Goal: Task Accomplishment & Management: Complete application form

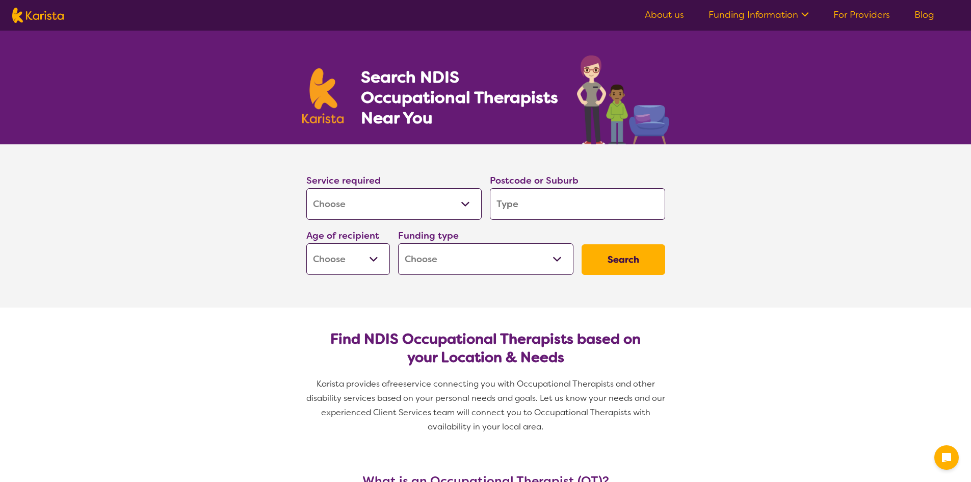
select select "[MEDICAL_DATA]"
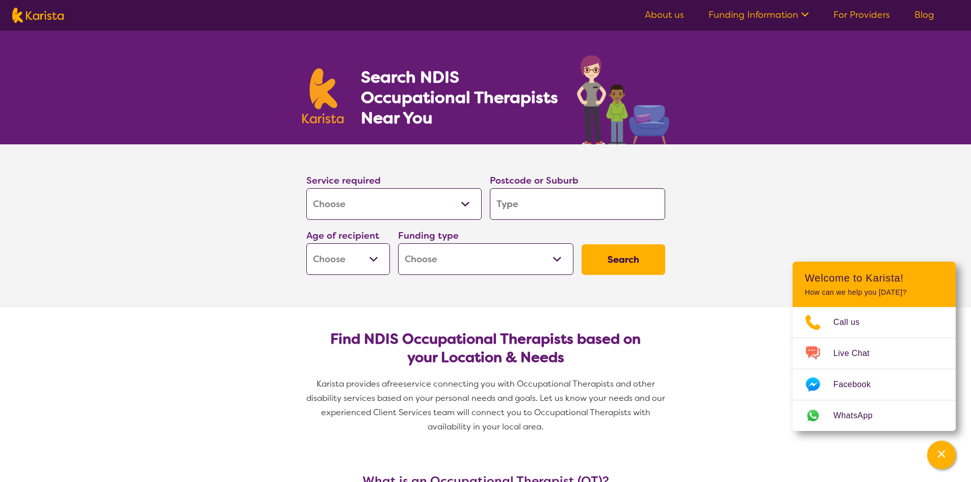
click at [503, 202] on input "search" at bounding box center [577, 204] width 175 height 32
type input "2"
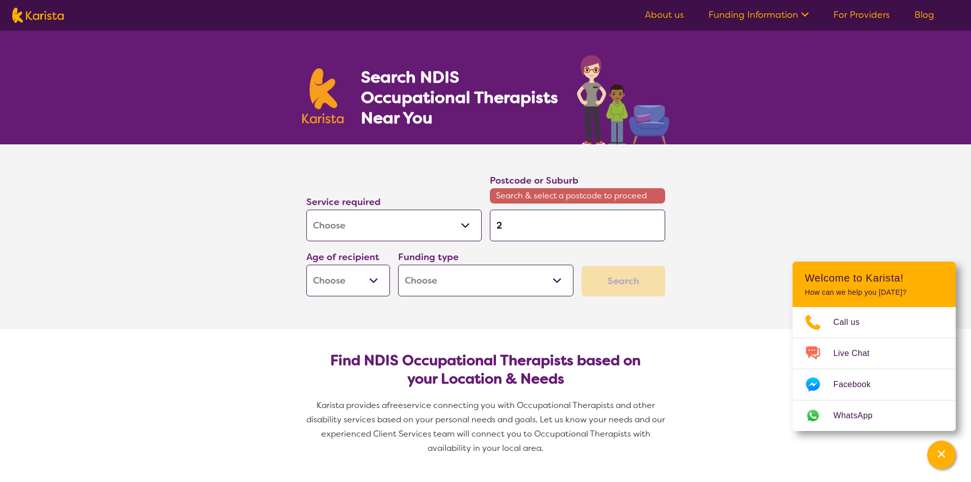
type input "25"
type input "258"
type input "2580"
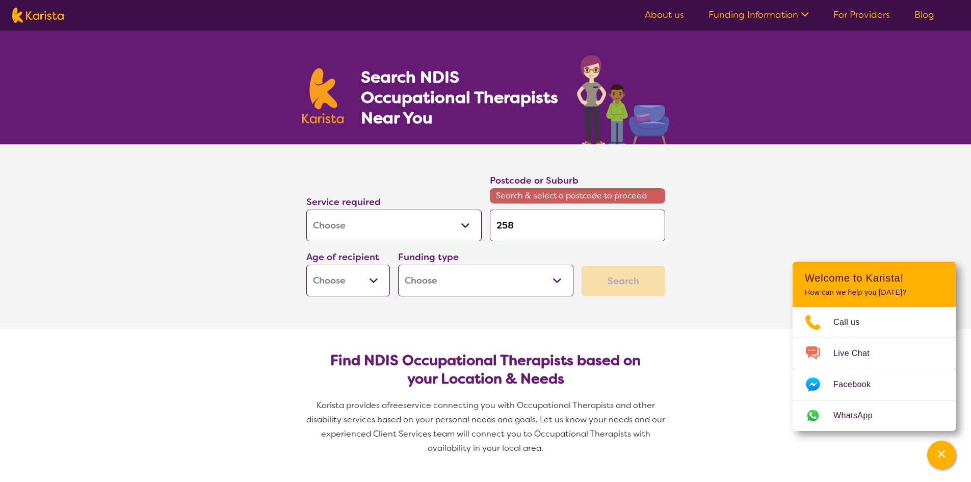
type input "2580"
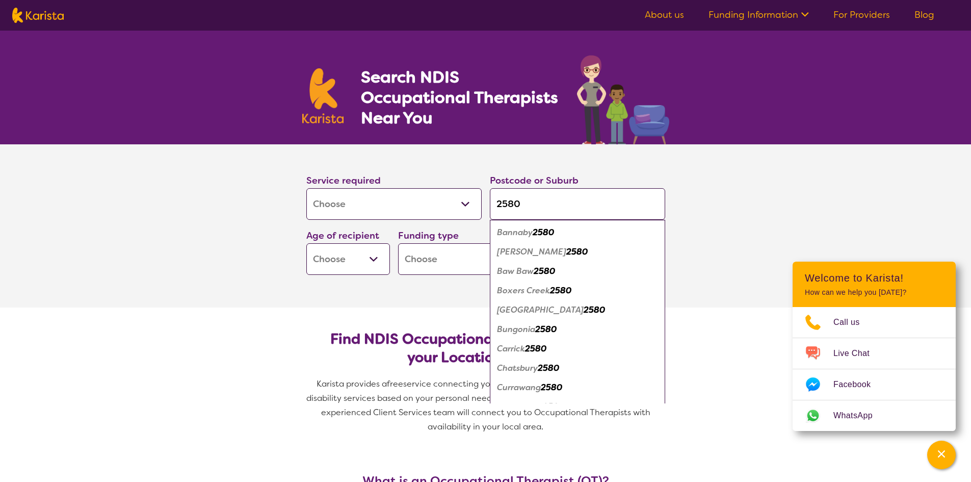
type input "2580"
click at [372, 254] on select "Early Childhood - 0 to 9 Child - 10 to 11 Adolescent - 12 to 17 Adult - 18 to 6…" at bounding box center [348, 259] width 84 height 32
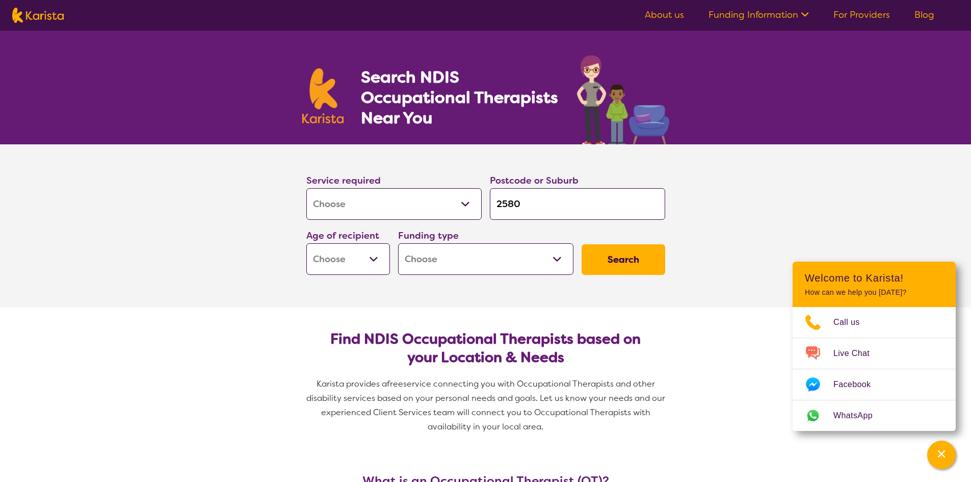
select select "AD"
click at [306, 243] on select "Early Childhood - 0 to 9 Child - 10 to 11 Adolescent - 12 to 17 Adult - 18 to 6…" at bounding box center [348, 259] width 84 height 32
select select "AD"
click at [557, 258] on select "Home Care Package (HCP) National Disability Insurance Scheme (NDIS) I don't know" at bounding box center [485, 259] width 175 height 32
select select "NDIS"
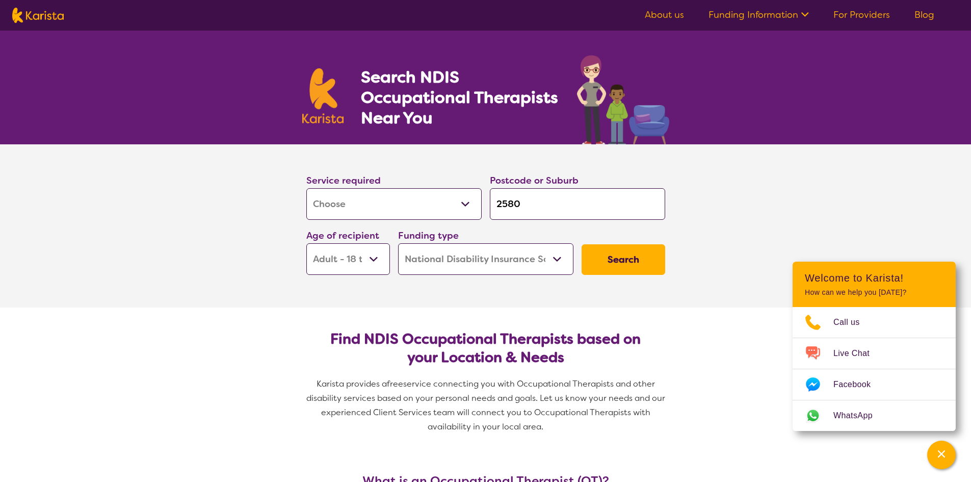
click at [398, 243] on select "Home Care Package (HCP) National Disability Insurance Scheme (NDIS) I don't know" at bounding box center [485, 259] width 175 height 32
select select "NDIS"
click at [627, 254] on button "Search" at bounding box center [624, 259] width 84 height 31
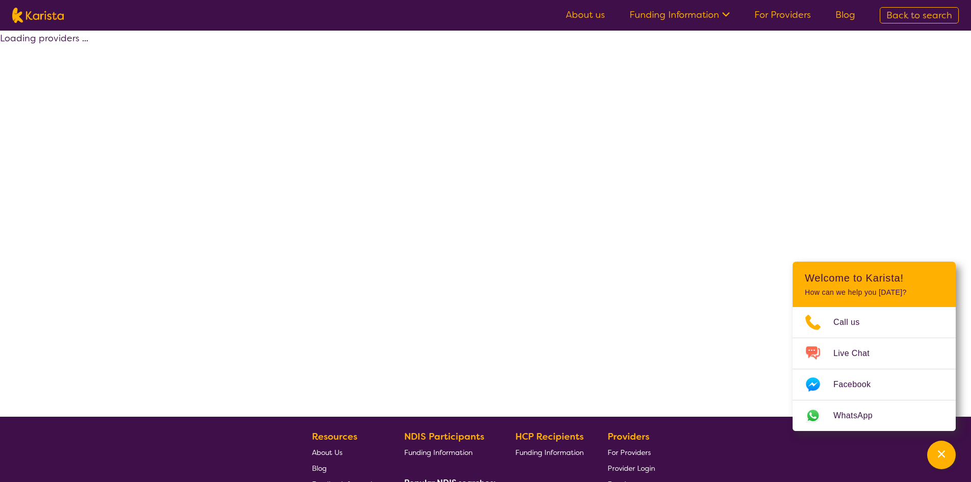
select select "by_score"
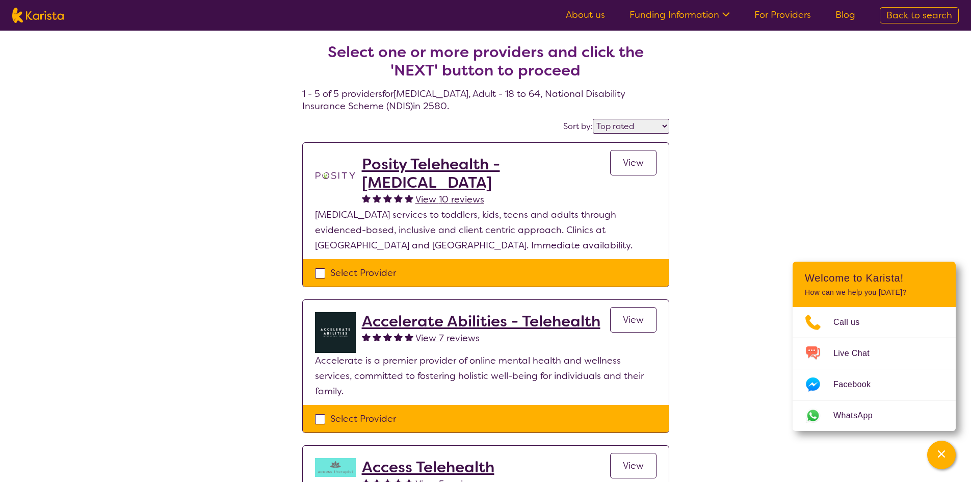
click at [413, 163] on h2 "Posity Telehealth - [MEDICAL_DATA]" at bounding box center [486, 173] width 248 height 37
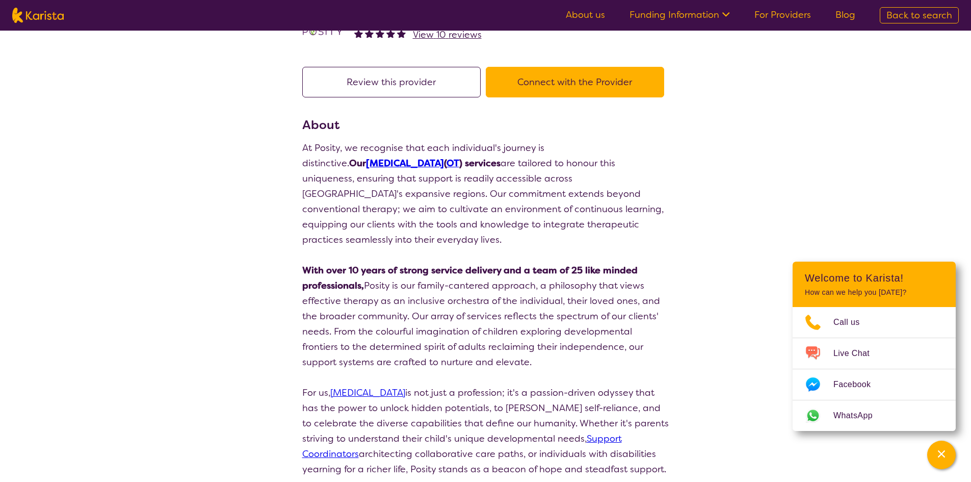
scroll to position [51, 0]
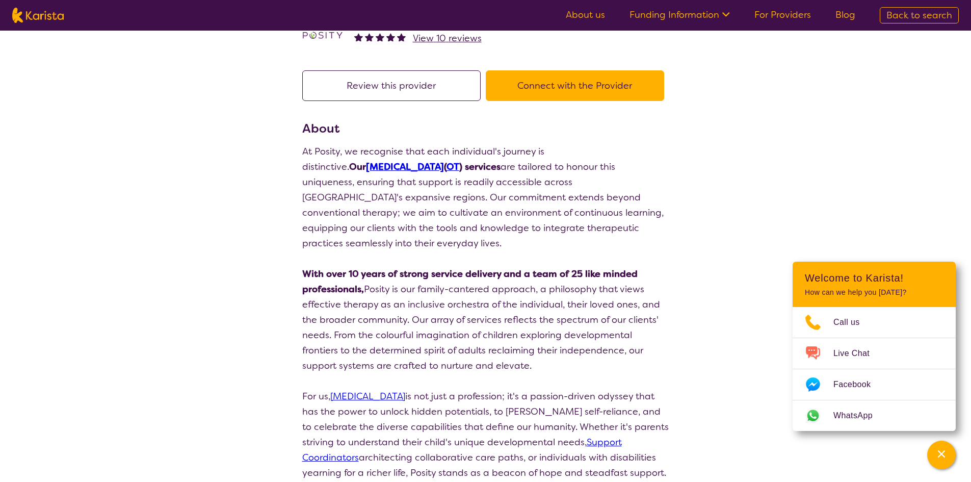
click at [557, 83] on button "Connect with the Provider" at bounding box center [575, 85] width 178 height 31
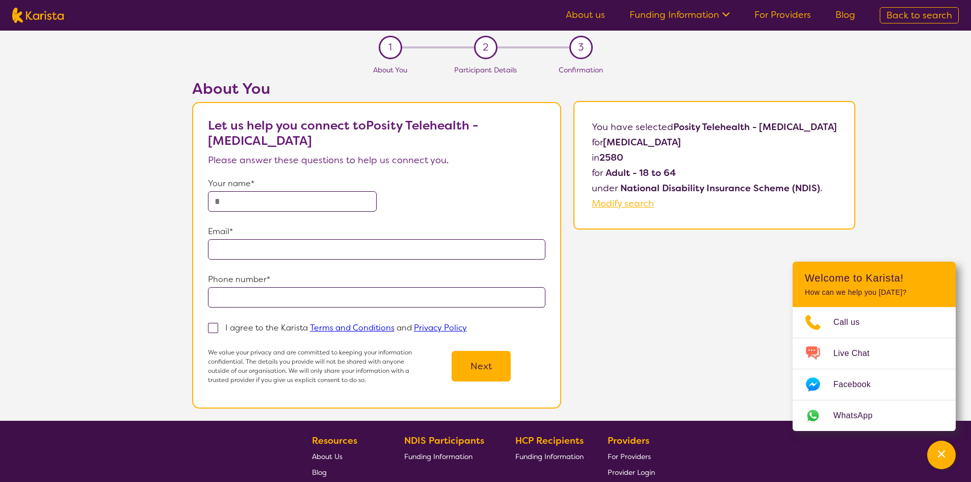
click at [233, 198] on input "text" at bounding box center [292, 201] width 169 height 20
click at [211, 200] on input "**********" at bounding box center [292, 201] width 169 height 20
type input "**********"
click at [208, 246] on input "email" at bounding box center [377, 249] width 338 height 20
type input "**********"
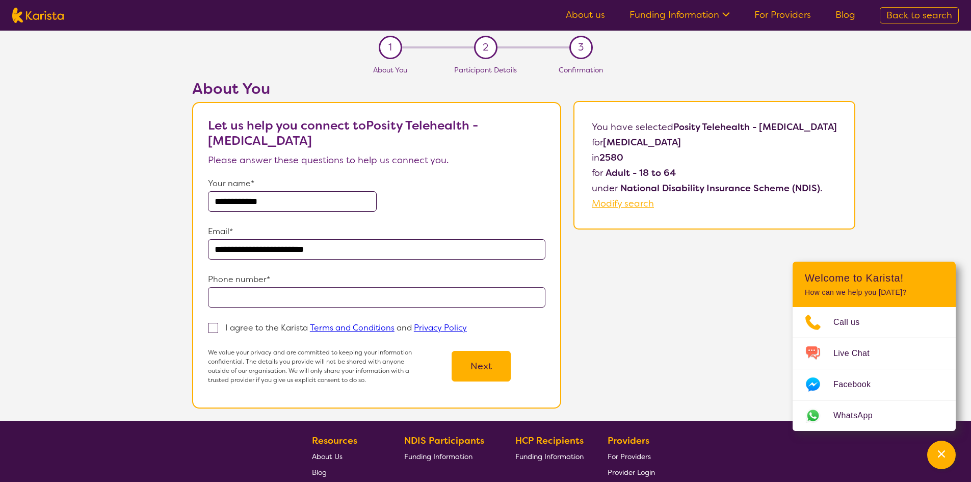
click at [218, 293] on input "tel" at bounding box center [377, 297] width 338 height 20
type input "**********"
click at [208, 328] on span at bounding box center [213, 328] width 10 height 10
click at [467, 328] on input "I agree to the Karista Terms and Conditions and Privacy Policy" at bounding box center [470, 327] width 7 height 7
checkbox input "true"
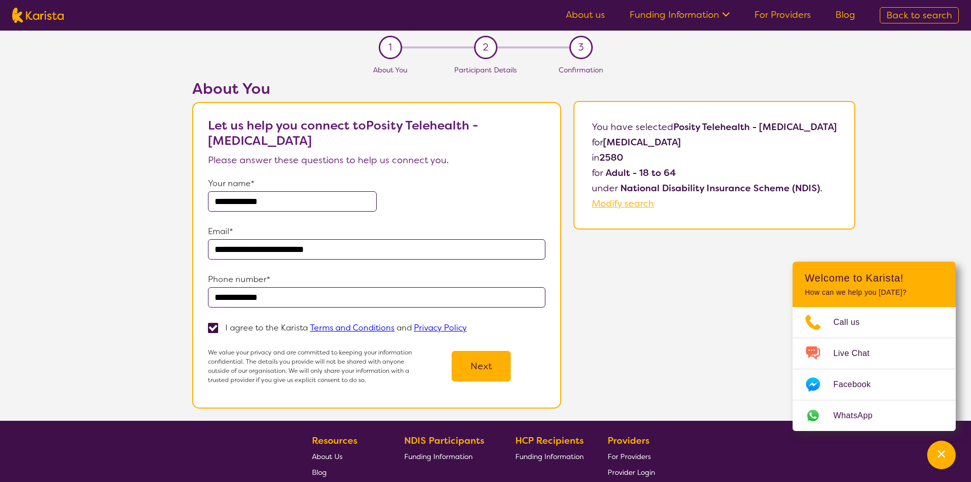
click at [468, 360] on button "Next" at bounding box center [481, 366] width 59 height 31
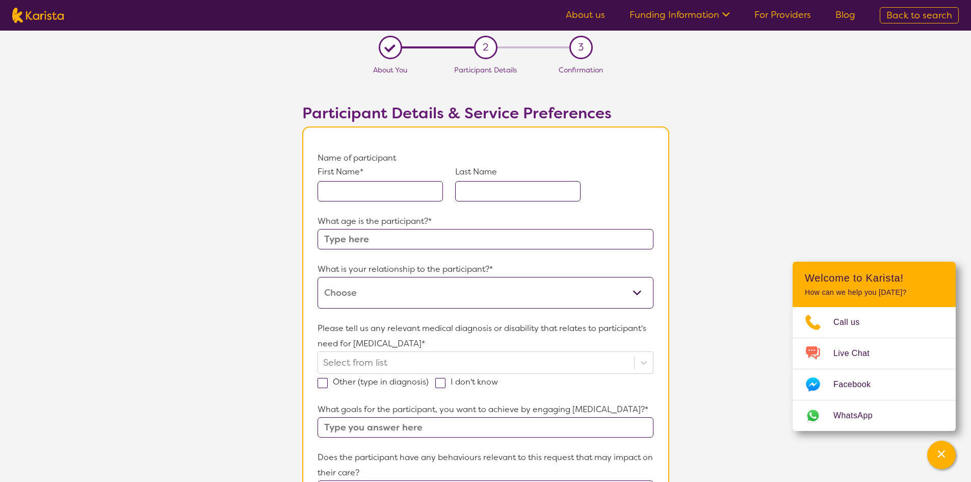
click at [329, 193] on input "text" at bounding box center [380, 191] width 125 height 20
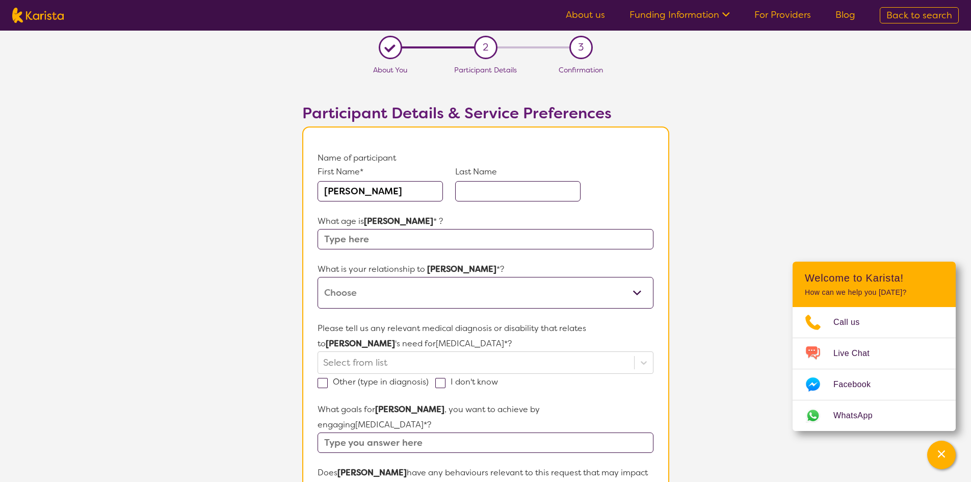
click at [327, 190] on input "[PERSON_NAME]" at bounding box center [380, 191] width 125 height 20
type input "[PERSON_NAME]"
click at [470, 192] on input "text" at bounding box center [517, 191] width 125 height 20
type input "[PERSON_NAME]"
click at [335, 243] on input "text" at bounding box center [486, 239] width 336 height 20
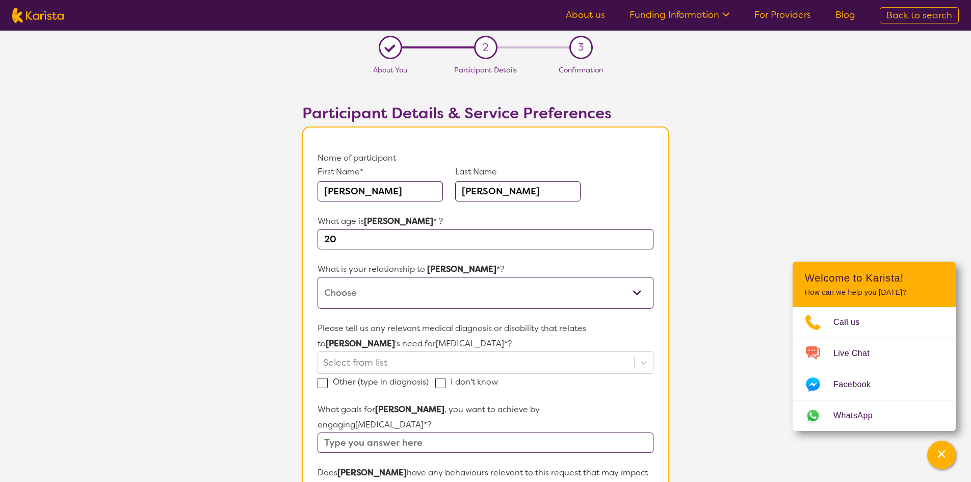
type input "20"
click at [641, 292] on select "This request is for myself I am their parent I am their child I am their spouse…" at bounding box center [486, 293] width 336 height 32
select select "I am their Support Coordinator"
click at [318, 277] on select "This request is for myself I am their parent I am their child I am their spouse…" at bounding box center [486, 293] width 336 height 32
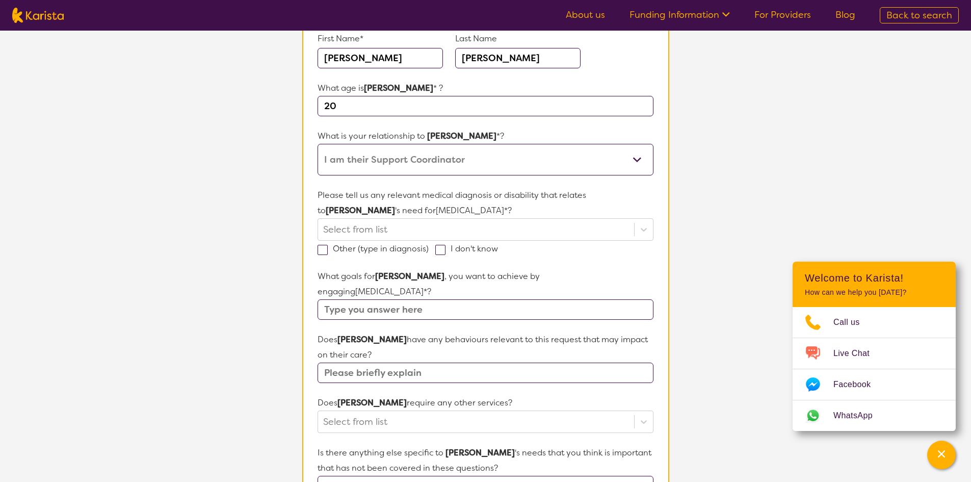
scroll to position [153, 0]
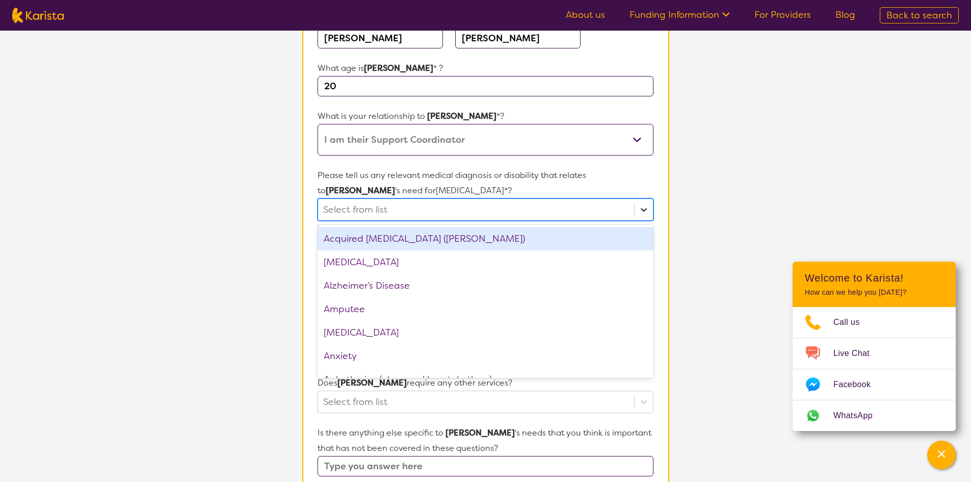
click at [644, 213] on icon at bounding box center [644, 209] width 10 height 10
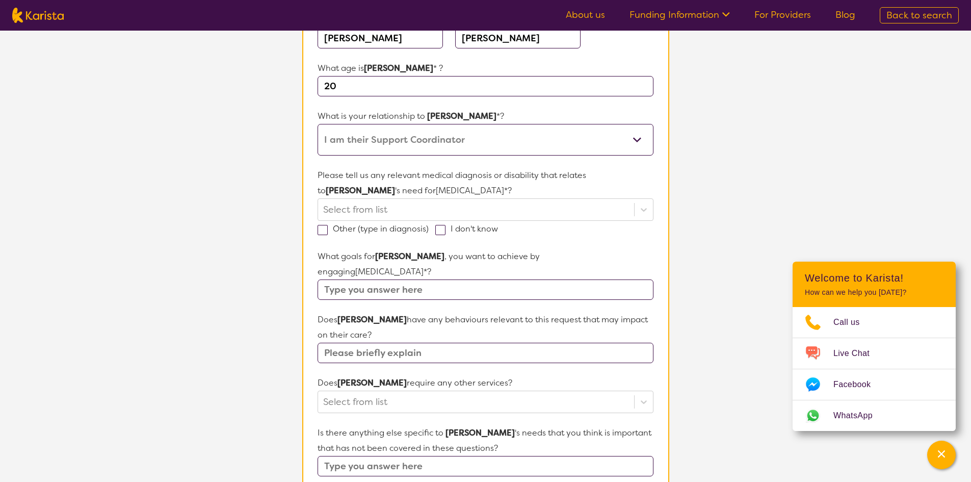
click at [321, 230] on span at bounding box center [323, 230] width 10 height 10
click at [429, 230] on input "Other (type in diagnosis)" at bounding box center [432, 228] width 7 height 7
checkbox input "true"
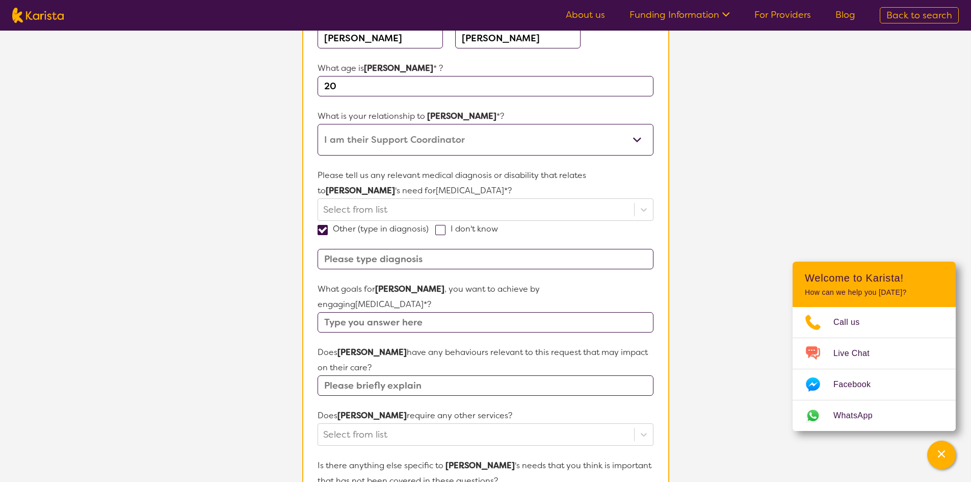
click at [324, 259] on input at bounding box center [486, 259] width 336 height 20
paste input "ASD level 3, Mild [MEDICAL_DATA], [MEDICAL_DATA], [MEDICAL_DATA] ([MEDICAL_DATA…"
click at [321, 259] on input "ASD level 3, Mild [MEDICAL_DATA], [MEDICAL_DATA], [MEDICAL_DATA] ([MEDICAL_DATA…" at bounding box center [486, 259] width 336 height 20
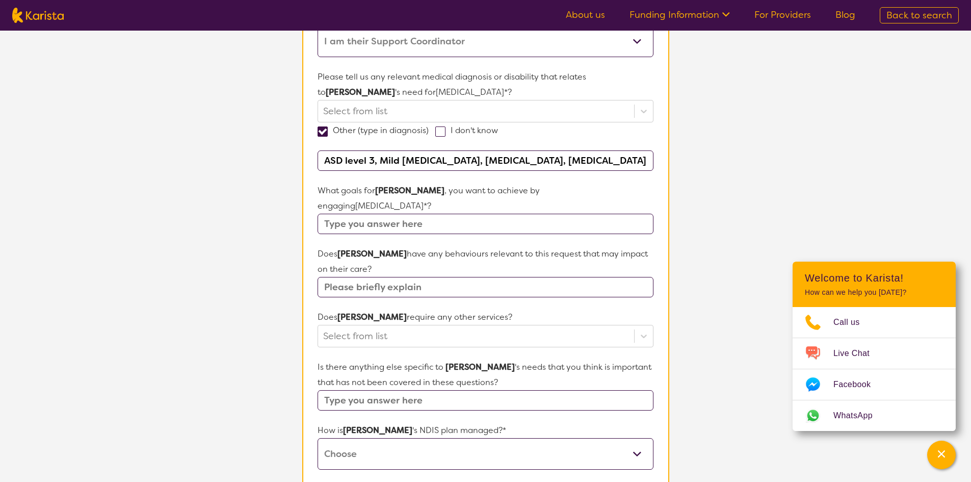
scroll to position [255, 0]
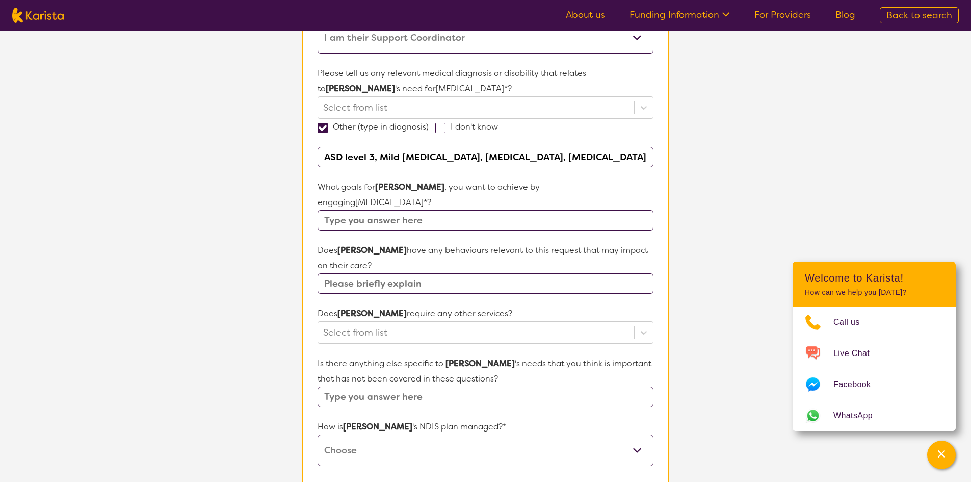
type input "ASD level 3, Mild [MEDICAL_DATA], [MEDICAL_DATA], [MEDICAL_DATA] ([MEDICAL_DATA…"
click at [327, 210] on input "text" at bounding box center [486, 220] width 336 height 20
paste input "I would like to understand my emotions, anxiety and behaviours so that I can ma…"
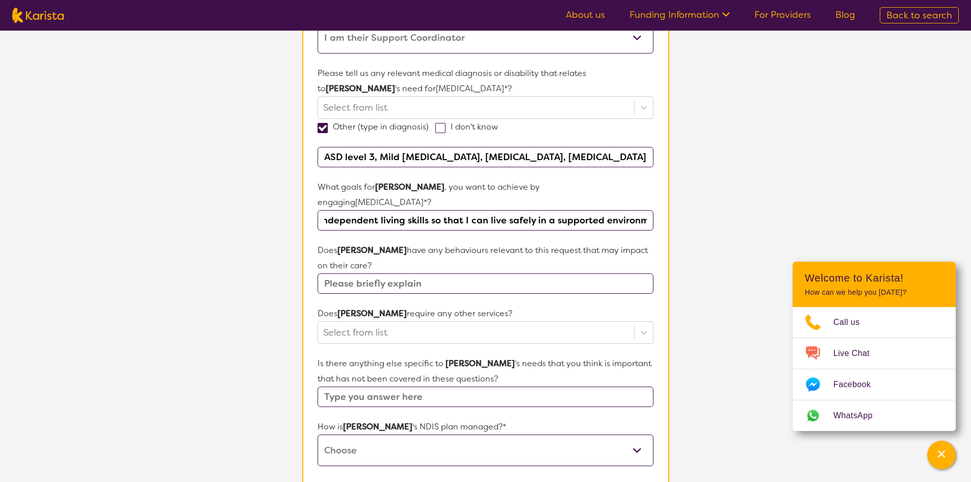
scroll to position [0, 0]
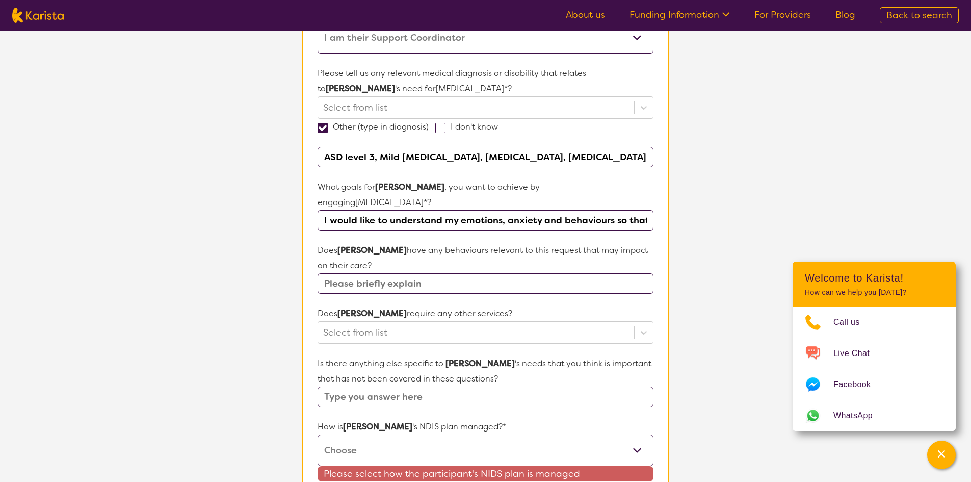
click at [646, 210] on input "I would like to understand my emotions, anxiety and behaviours so that I can ma…" at bounding box center [486, 220] width 336 height 20
click at [326, 210] on input "I would like to understand my emotions, anxiety and behaviours so that I can ma…" at bounding box center [486, 220] width 336 height 20
click at [323, 210] on input "I would like to understand my emotions, anxiety and behaviours so that I can ma…" at bounding box center [486, 220] width 336 height 20
paste input "I would like to re-develop skills and confidence to independently access the co…"
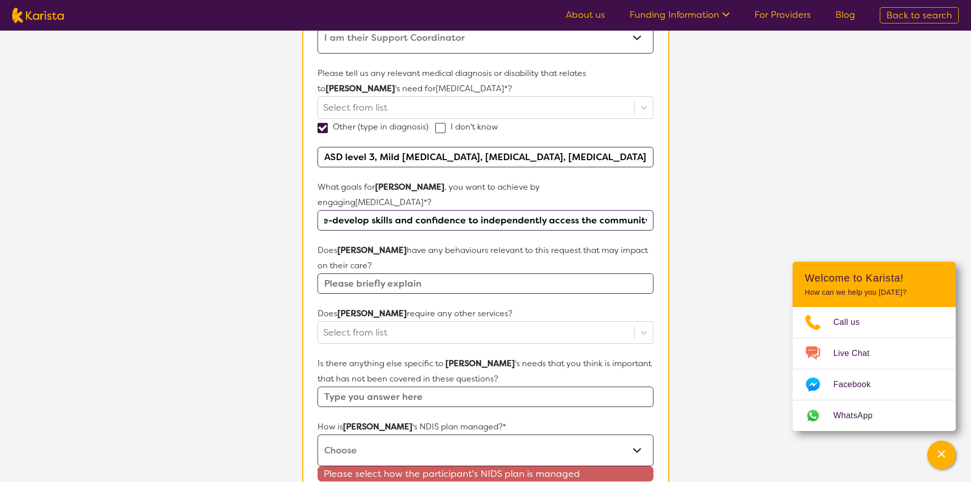
paste input "I would like to re-develop skills and confidence to independently access the co…"
type input "I would like to re-develop skills and confidence to independently access the co…"
click at [324, 273] on input "text" at bounding box center [486, 283] width 336 height 20
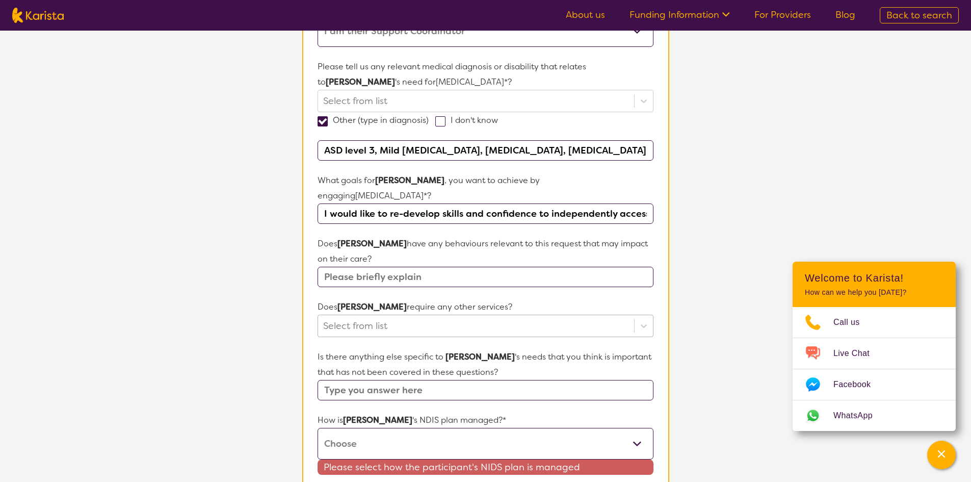
click at [327, 319] on div "Select from list" at bounding box center [476, 325] width 316 height 21
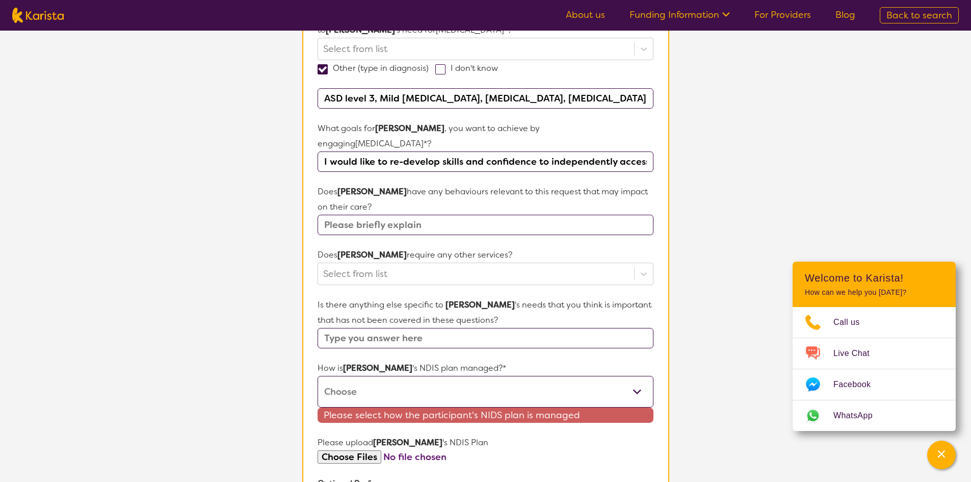
click at [237, 286] on section "L About You 2 Participant Details 3 Confirmation Participant Details & Service …" at bounding box center [485, 198] width 971 height 962
click at [322, 215] on input "text" at bounding box center [486, 225] width 336 height 20
click at [322, 215] on input "J" at bounding box center [486, 225] width 336 height 20
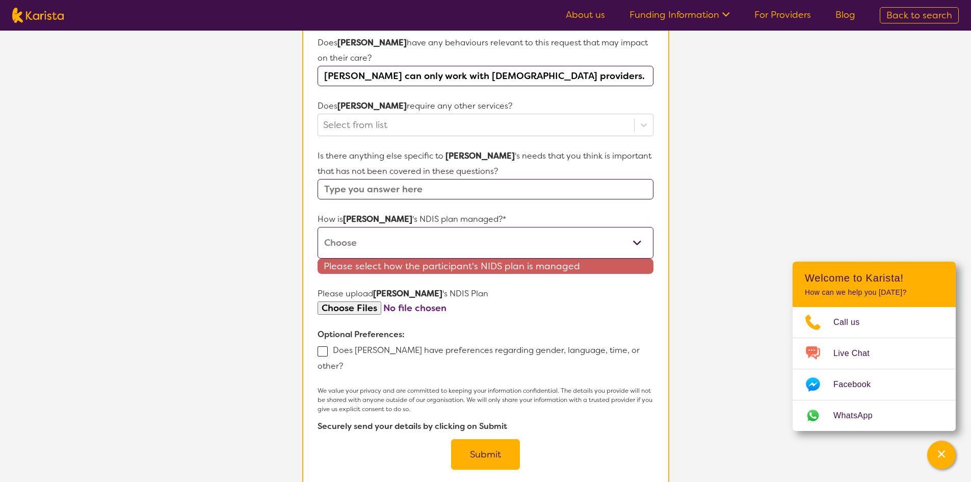
scroll to position [467, 0]
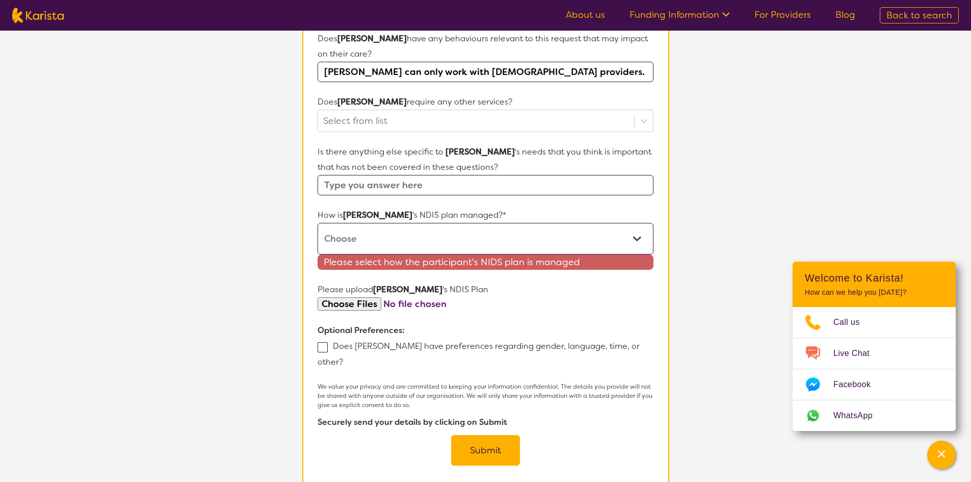
type input "[PERSON_NAME] can only work with [DEMOGRAPHIC_DATA] providers."
click at [444, 175] on input "text" at bounding box center [486, 185] width 336 height 20
type input "Transitional stage in life at age [DEMOGRAPHIC_DATA]. Moving out of family home."
click at [639, 223] on select "Self-managed NDIS plan Managed by a registered plan management provider (not th…" at bounding box center [486, 239] width 336 height 32
select select "Plan Managed"
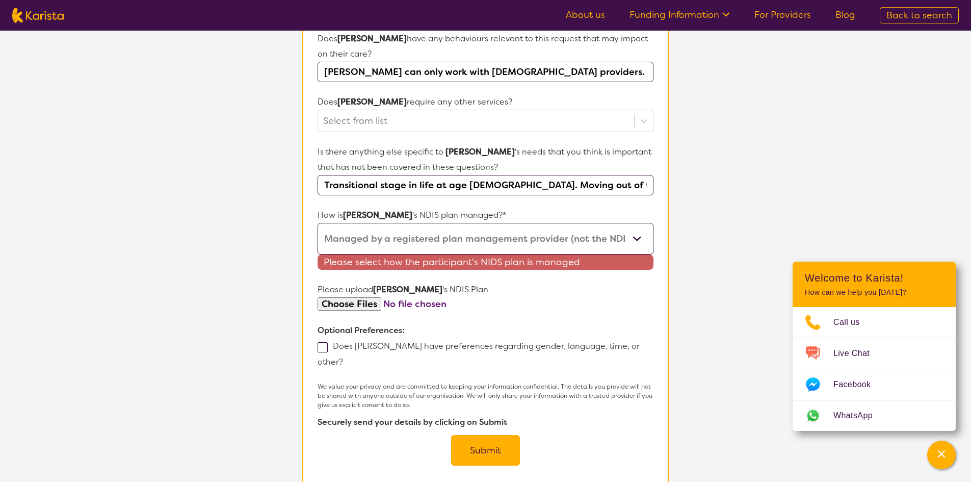
click at [318, 223] on select "Self-managed NDIS plan Managed by a registered plan management provider (not th…" at bounding box center [486, 239] width 336 height 32
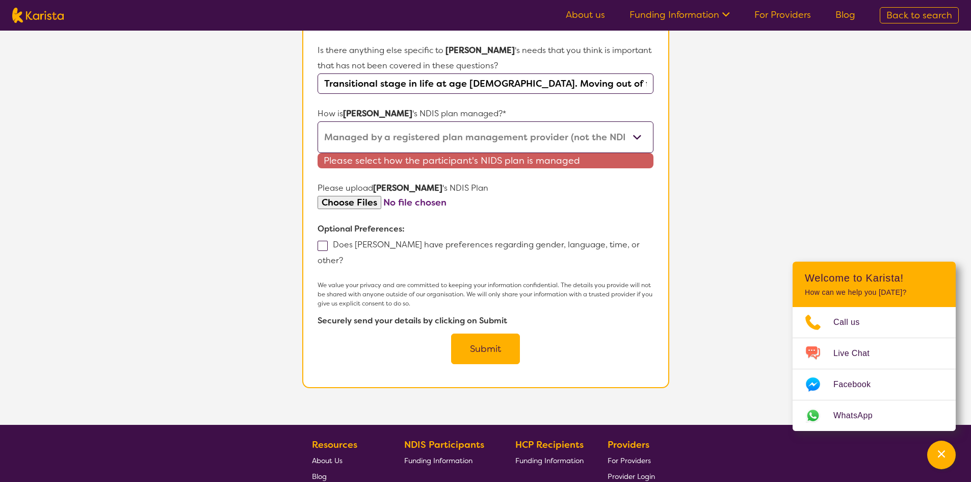
scroll to position [569, 0]
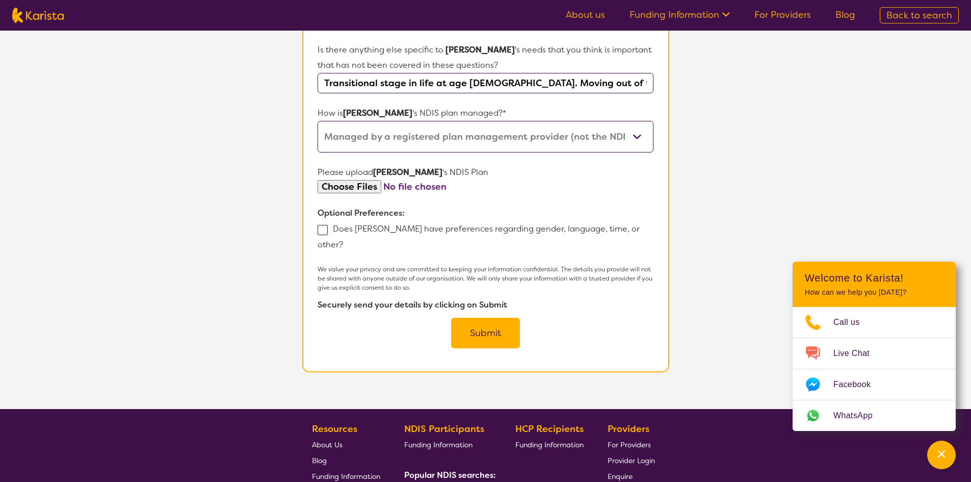
click at [349, 180] on input "file" at bounding box center [486, 187] width 336 height 14
type input "C:\fakepath\[PERSON_NAME] Plan.pdf"
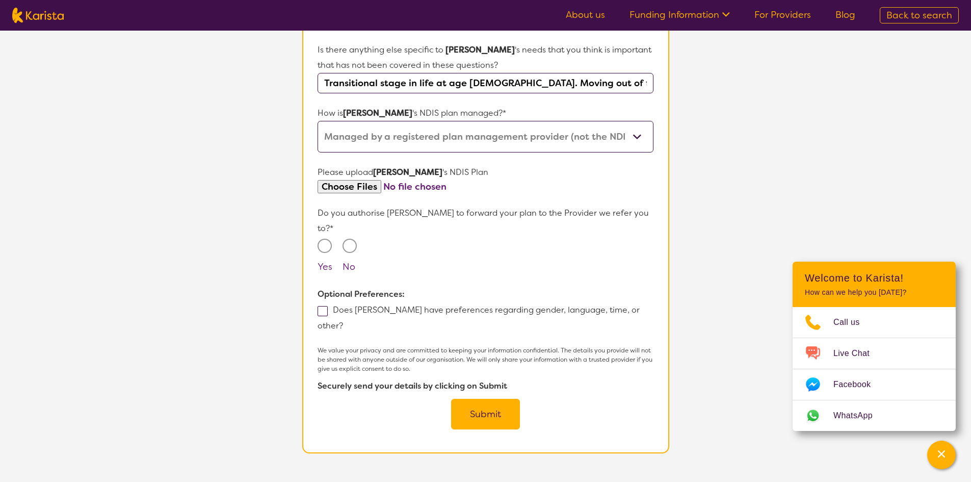
click at [325, 239] on input "Yes" at bounding box center [325, 246] width 14 height 14
radio input "true"
click at [320, 306] on span at bounding box center [323, 311] width 10 height 10
click at [343, 322] on input "Does [PERSON_NAME] have preferences regarding gender, language, time, or other?" at bounding box center [346, 325] width 7 height 7
checkbox input "true"
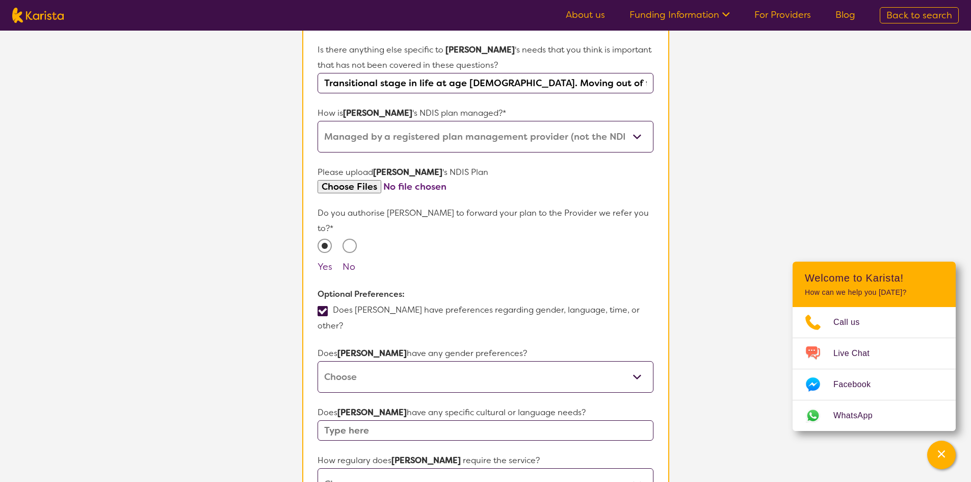
click at [639, 361] on select "[DEMOGRAPHIC_DATA] [DEMOGRAPHIC_DATA] Other No Preference" at bounding box center [486, 377] width 336 height 32
select select "[DEMOGRAPHIC_DATA]"
click at [318, 361] on select "[DEMOGRAPHIC_DATA] [DEMOGRAPHIC_DATA] Other No Preference" at bounding box center [486, 377] width 336 height 32
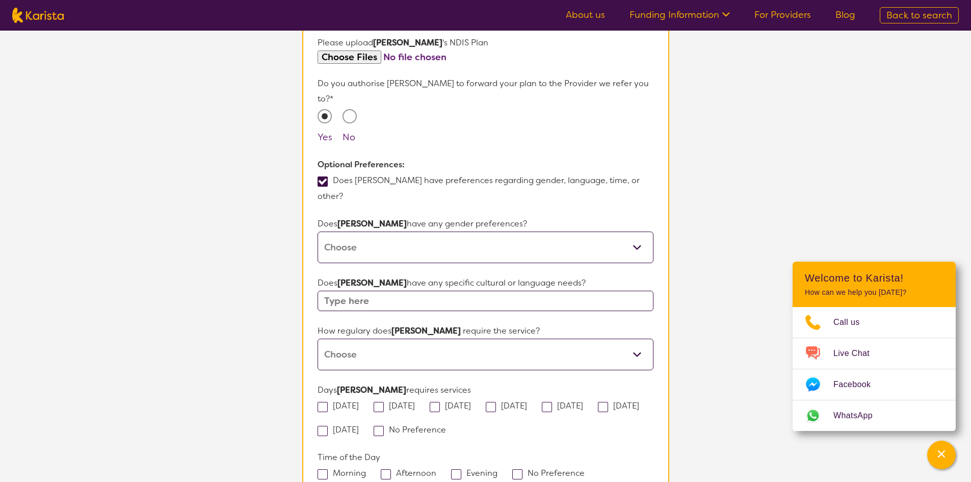
scroll to position [722, 0]
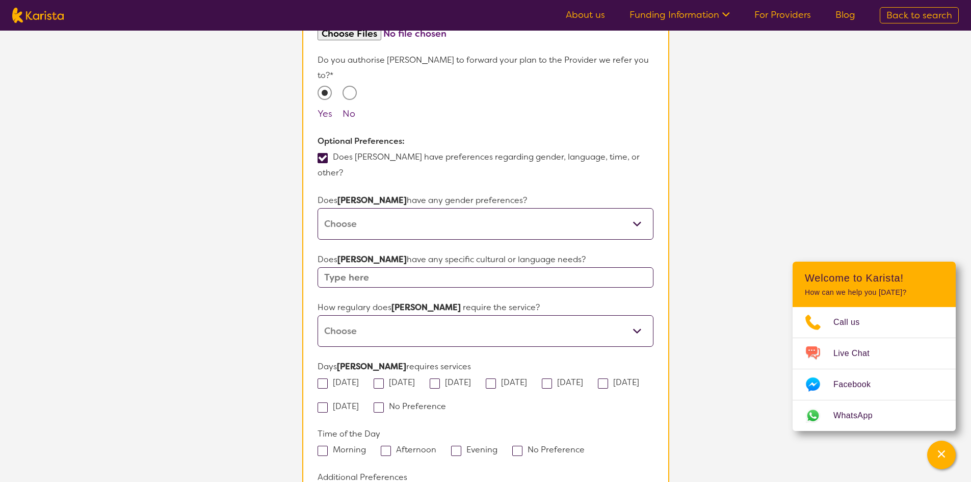
click at [637, 315] on select "Daily Twice a week Weekly Every fortnight Monthly Other" at bounding box center [486, 331] width 336 height 32
select select "Every fortnight"
click at [318, 315] on select "Daily Twice a week Weekly Every fortnight Monthly Other" at bounding box center [486, 331] width 336 height 32
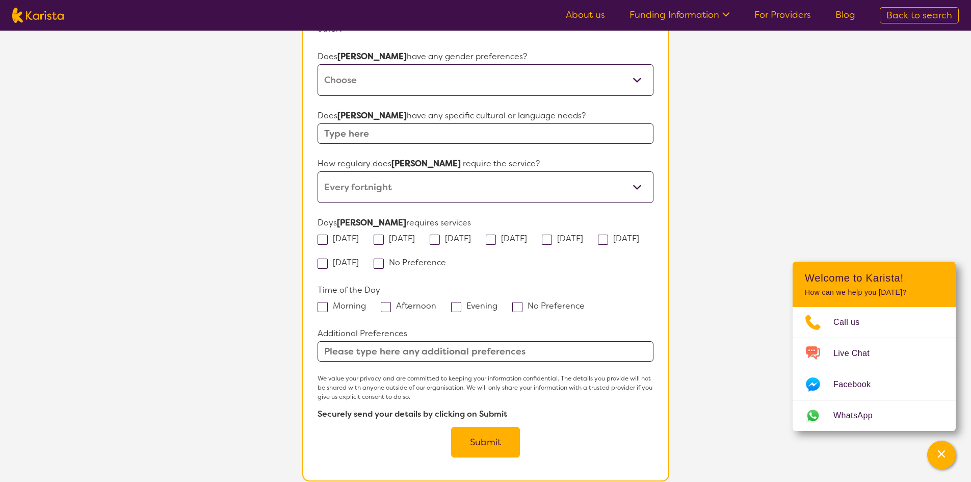
scroll to position [926, 0]
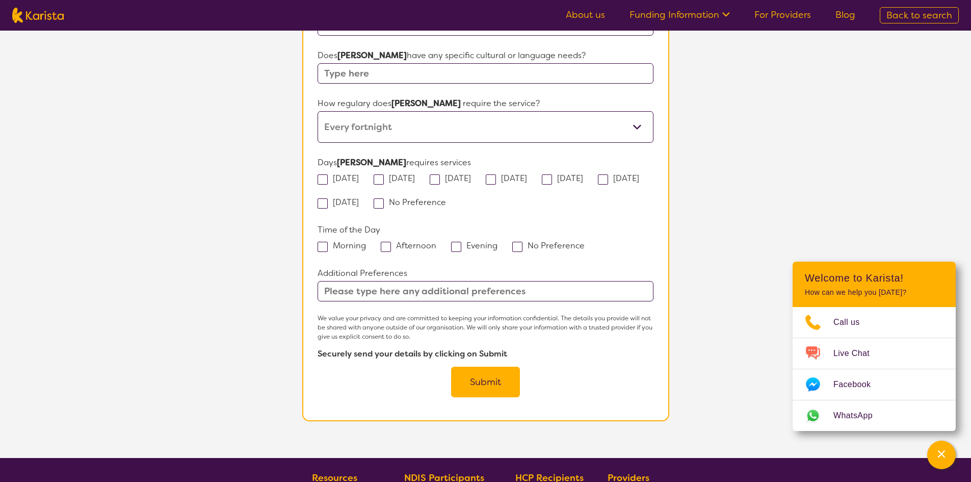
click at [489, 367] on button "Submit" at bounding box center [485, 382] width 69 height 31
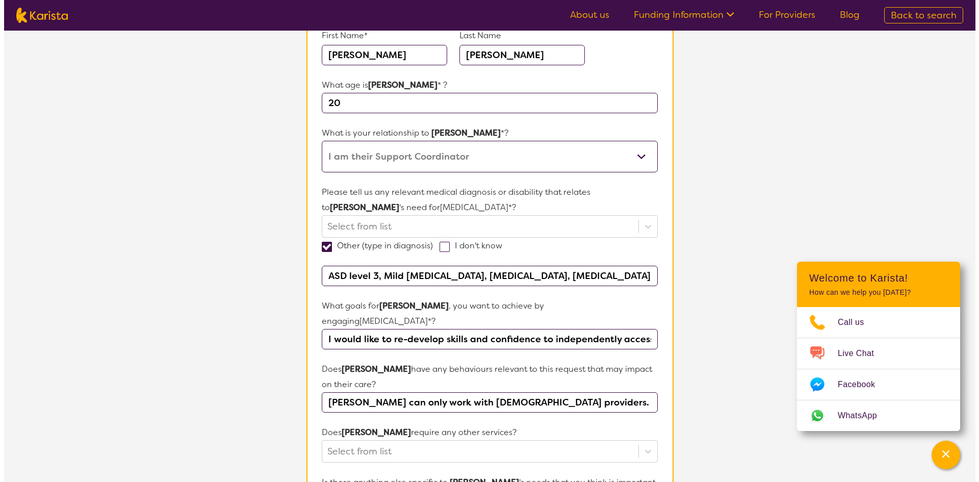
scroll to position [0, 0]
